Goal: Task Accomplishment & Management: Manage account settings

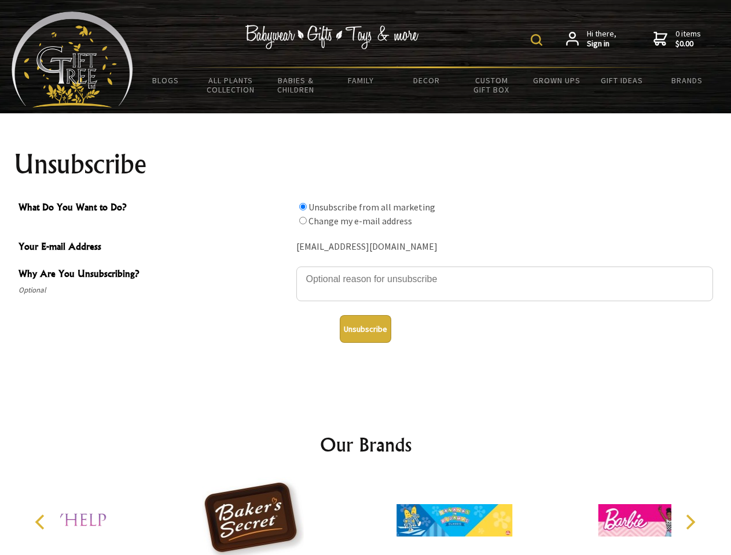
click at [538, 40] on img at bounding box center [537, 40] width 12 height 12
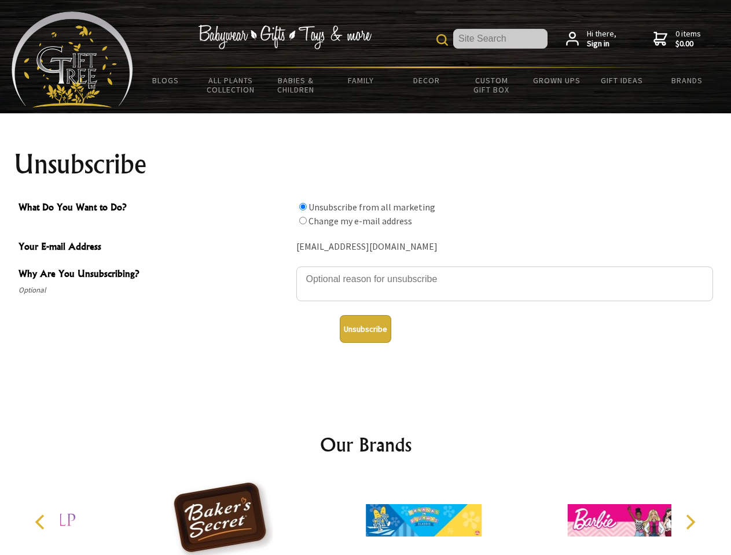
click at [366, 271] on textarea "Why Are You Unsubscribing?" at bounding box center [504, 284] width 417 height 35
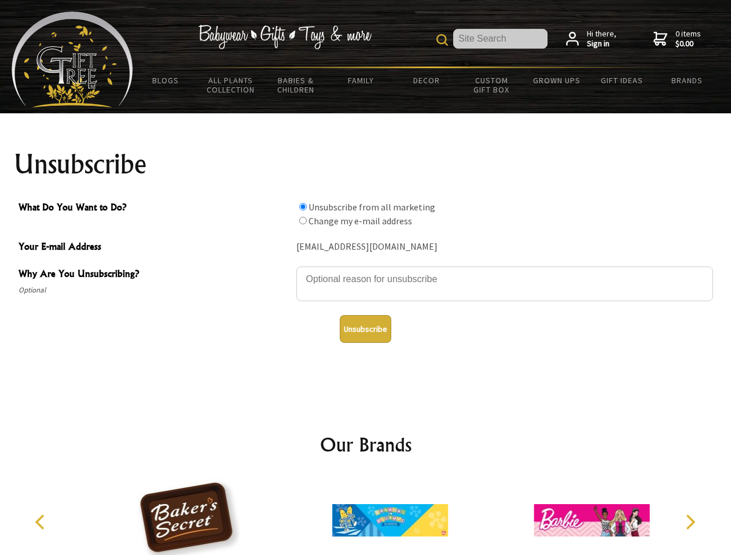
click at [303, 207] on input "What Do You Want to Do?" at bounding box center [303, 207] width 8 height 8
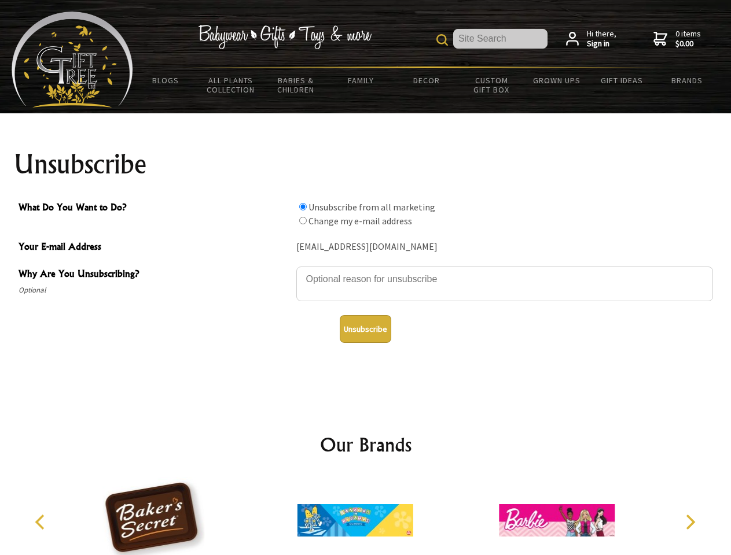
click at [303, 220] on input "What Do You Want to Do?" at bounding box center [303, 221] width 8 height 8
radio input "true"
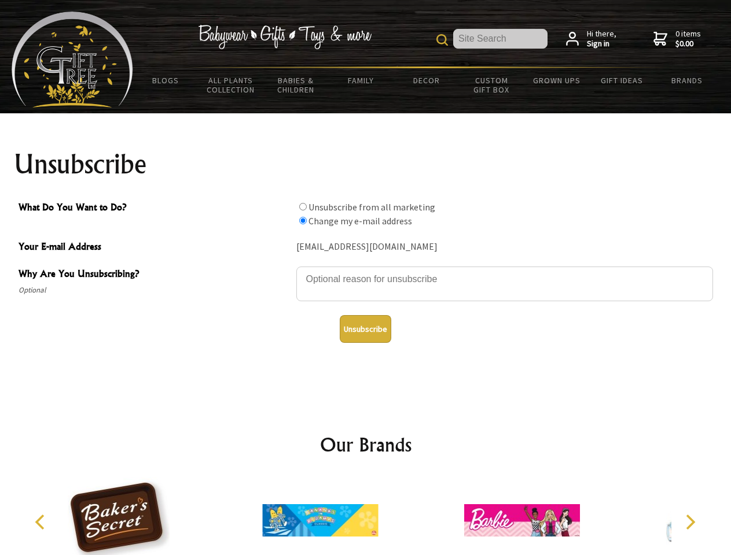
click at [365, 329] on button "Unsubscribe" at bounding box center [365, 329] width 51 height 28
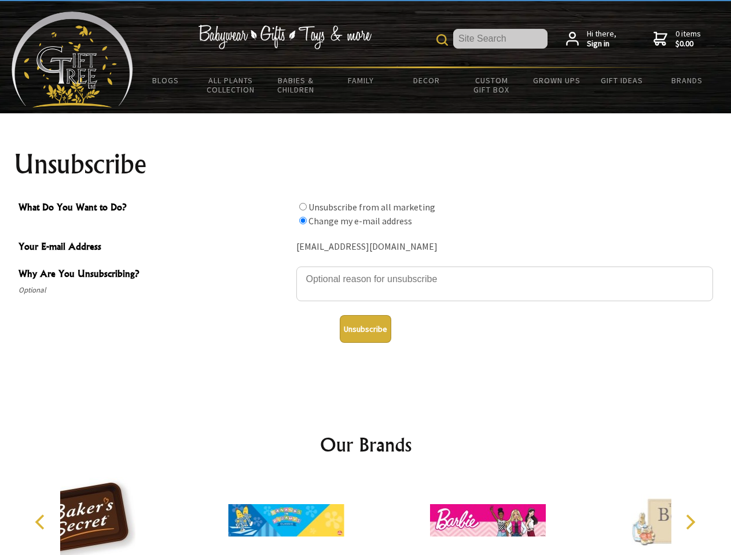
click at [366, 516] on div at bounding box center [285, 522] width 201 height 90
click at [42, 522] on icon "Previous" at bounding box center [41, 522] width 15 height 15
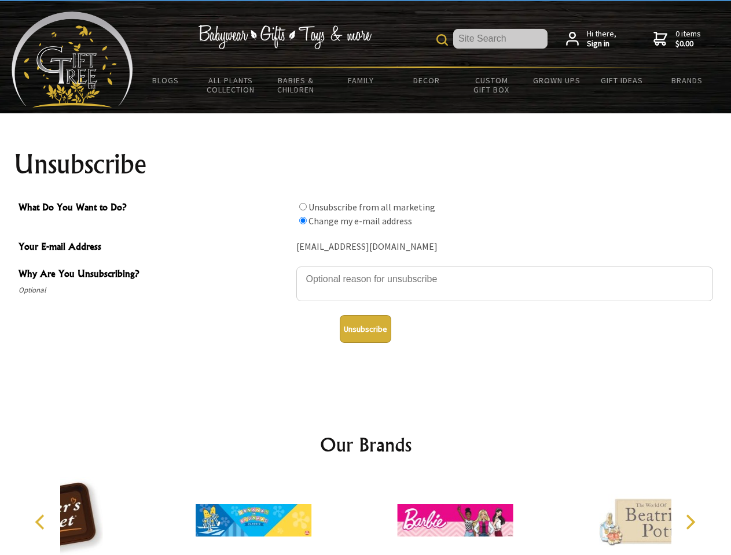
click at [690, 522] on icon "Next" at bounding box center [689, 522] width 15 height 15
